Goal: Transaction & Acquisition: Purchase product/service

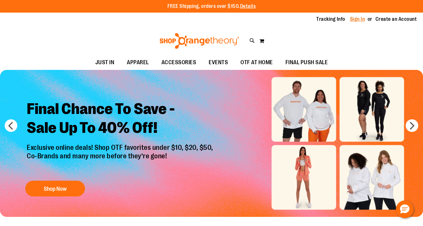
click at [359, 21] on link "Sign In" at bounding box center [357, 19] width 15 height 7
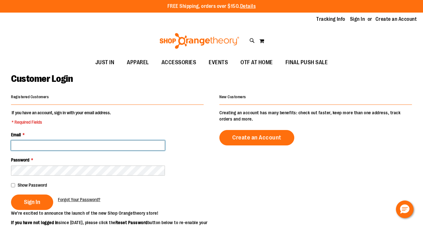
click at [83, 145] on input "Email *" at bounding box center [88, 145] width 154 height 10
type input "**********"
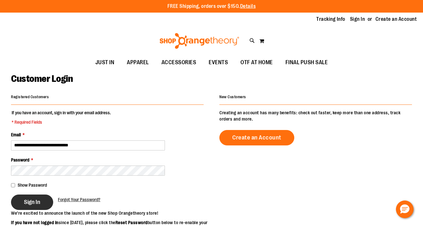
click at [30, 202] on span "Sign In" at bounding box center [32, 202] width 16 height 7
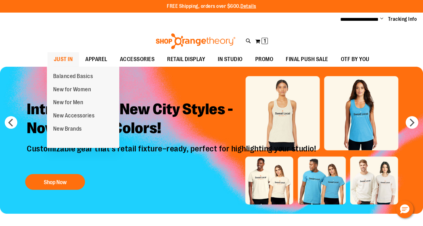
click at [66, 58] on span "JUST IN" at bounding box center [63, 59] width 19 height 14
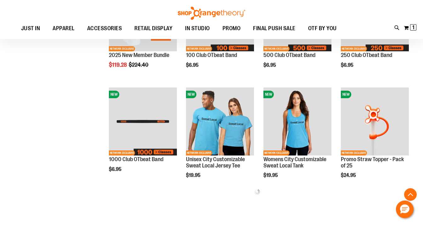
scroll to position [245, 0]
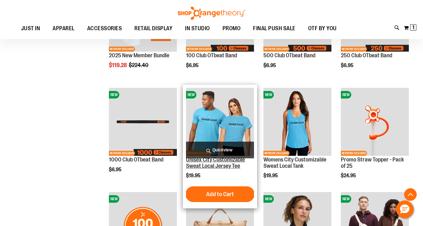
click at [223, 162] on link "Unisex City Customizable Sweat Local Jersey Tee" at bounding box center [215, 162] width 59 height 13
click at [223, 161] on link "Unisex City Customizable Sweat Local Jersey Tee" at bounding box center [215, 162] width 59 height 13
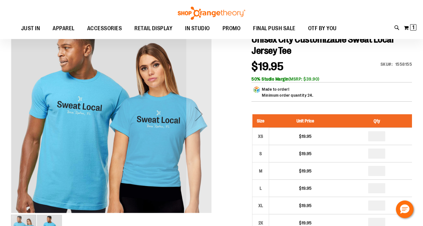
scroll to position [73, 0]
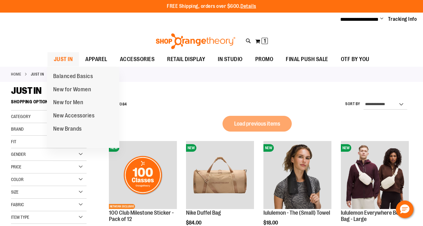
click at [63, 59] on span "JUST IN" at bounding box center [63, 59] width 19 height 14
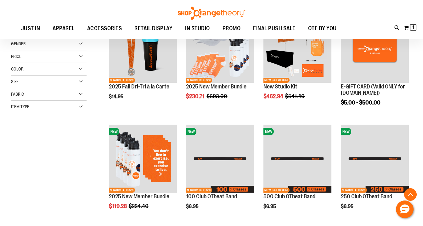
scroll to position [207, 0]
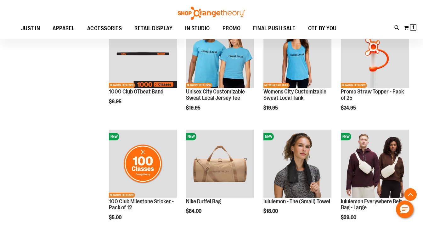
scroll to position [326, 0]
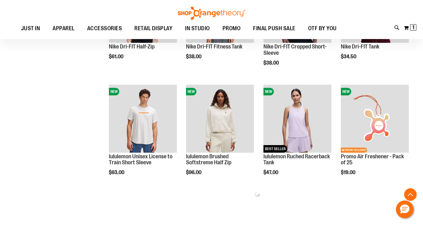
scroll to position [597, 0]
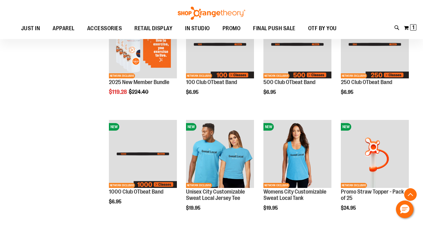
scroll to position [225, 0]
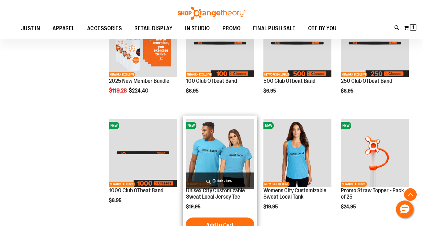
click at [253, 155] on img "product" at bounding box center [220, 153] width 68 height 68
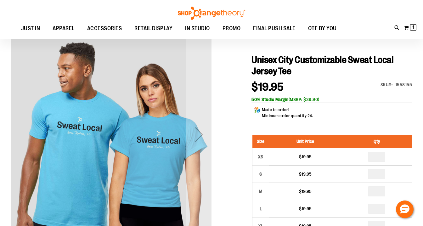
scroll to position [54, 0]
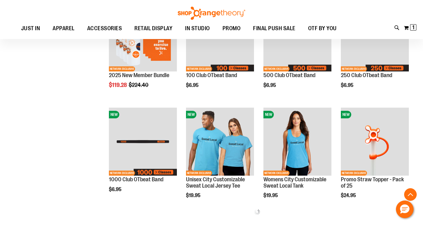
scroll to position [159, 0]
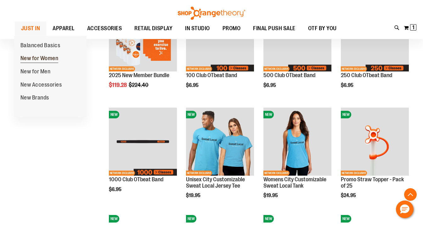
click at [47, 58] on span "New for Women" at bounding box center [39, 59] width 38 height 8
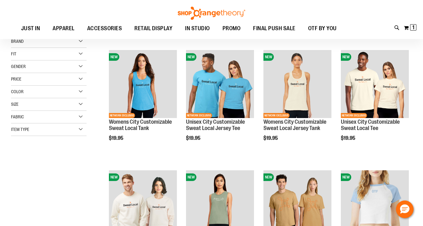
scroll to position [72, 0]
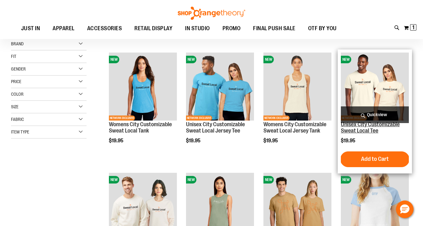
click at [369, 127] on link "Unisex City Customizable Sweat Local Tee" at bounding box center [370, 127] width 59 height 13
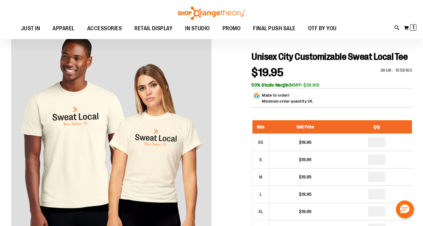
scroll to position [62, 0]
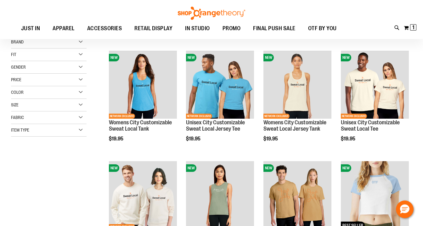
scroll to position [72, 0]
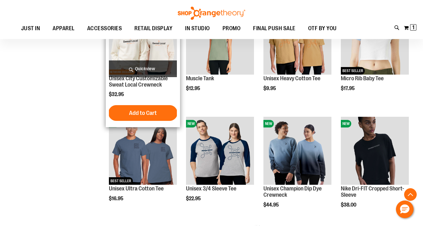
scroll to position [163, 0]
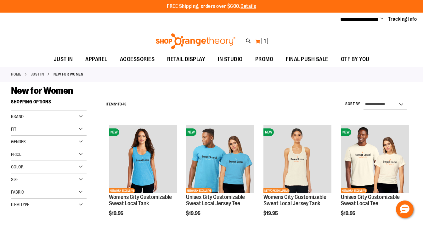
click at [259, 41] on button "My Cart 1 1 items" at bounding box center [261, 41] width 13 height 10
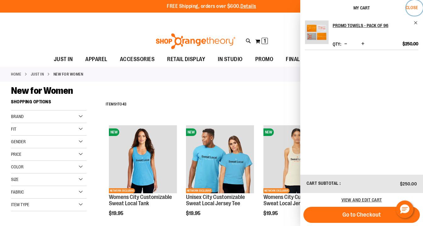
click at [413, 7] on span "Close" at bounding box center [412, 7] width 12 height 5
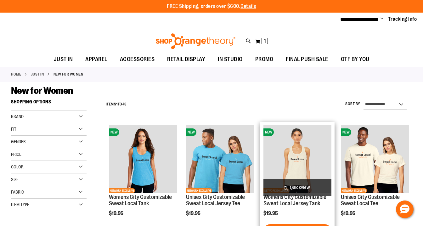
click at [302, 187] on span "Quickview" at bounding box center [297, 187] width 68 height 17
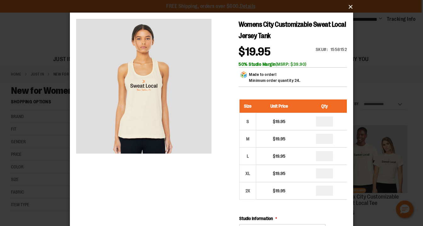
click at [352, 7] on button "×" at bounding box center [213, 7] width 283 height 14
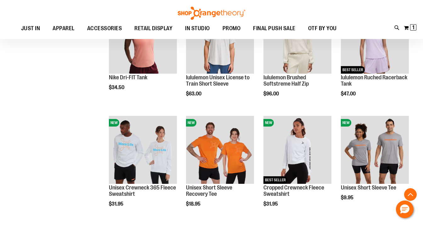
scroll to position [384, 0]
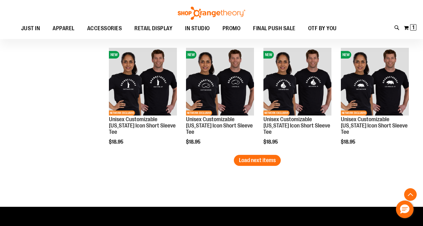
scroll to position [894, 0]
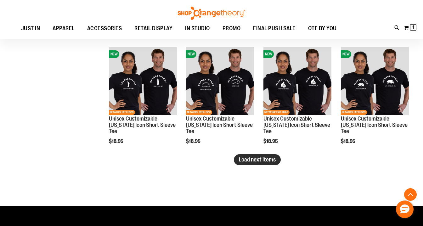
click at [254, 161] on span "Load next items" at bounding box center [257, 159] width 37 height 6
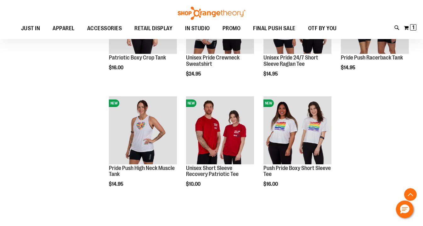
scroll to position [1066, 0]
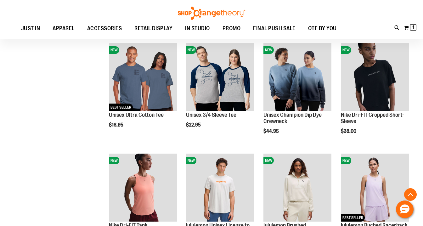
scroll to position [51, 0]
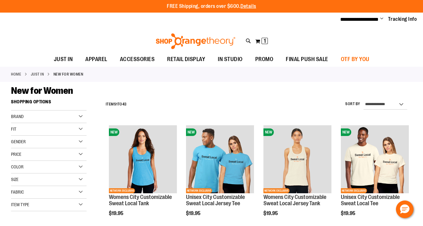
click at [349, 59] on span "OTF BY YOU" at bounding box center [355, 59] width 29 height 14
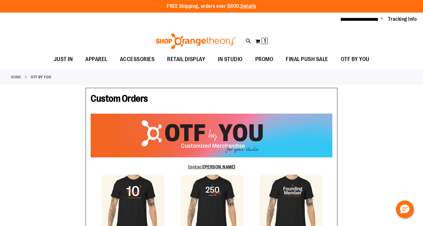
type input "****"
type input "*****"
type input "**********"
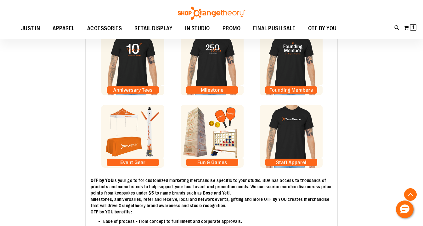
scroll to position [139, 0]
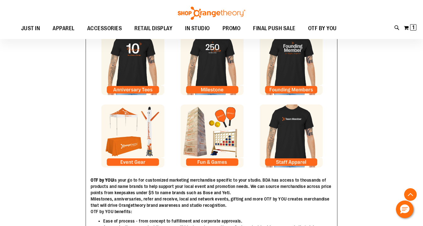
click at [211, 145] on img at bounding box center [212, 136] width 63 height 63
click at [151, 133] on img at bounding box center [132, 136] width 63 height 63
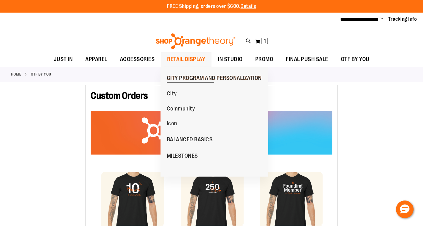
click at [193, 79] on span "CITY PROGRAM AND PERSONALIZATION" at bounding box center [214, 79] width 95 height 8
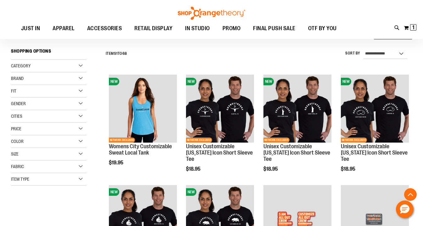
scroll to position [183, 0]
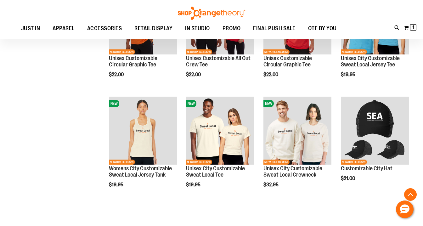
scroll to position [603, 0]
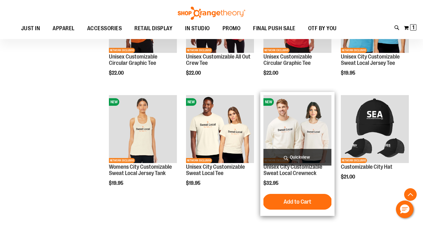
click at [302, 130] on img "product" at bounding box center [297, 129] width 68 height 68
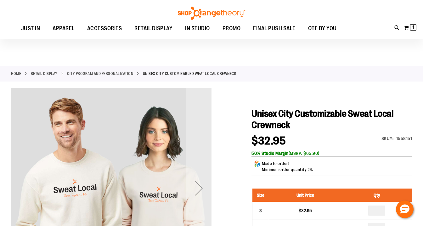
scroll to position [67, 0]
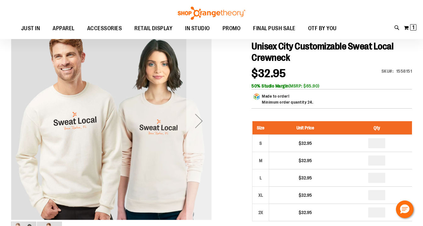
click at [202, 124] on div "Next" at bounding box center [198, 120] width 25 height 25
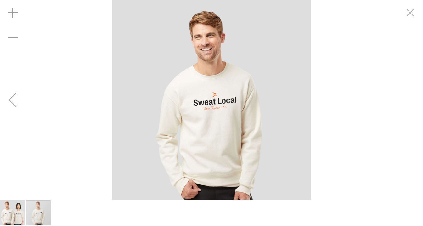
scroll to position [67, 0]
